Goal: Task Accomplishment & Management: Use online tool/utility

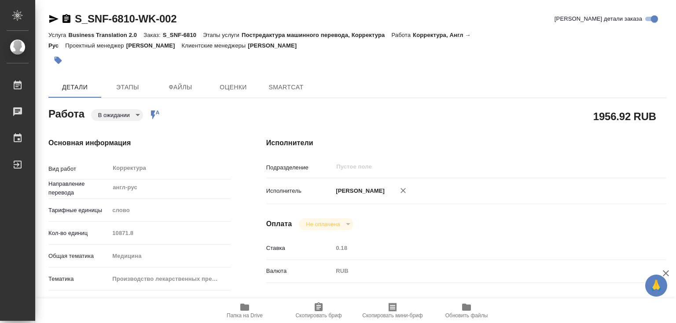
type textarea "x"
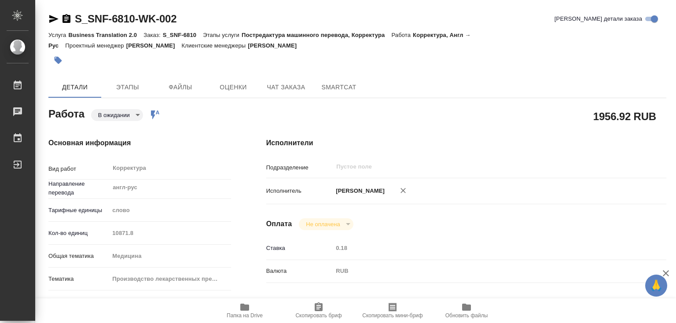
type textarea "x"
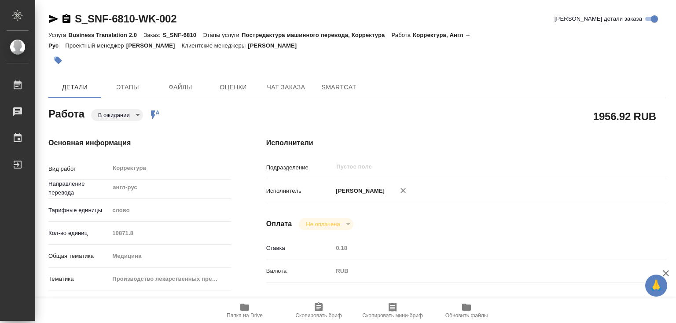
type textarea "x"
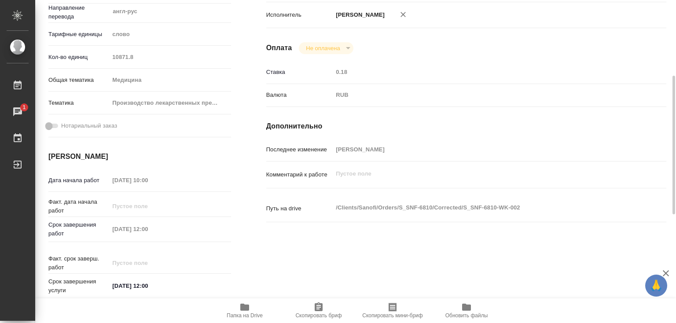
scroll to position [264, 0]
